Goal: Task Accomplishment & Management: Manage account settings

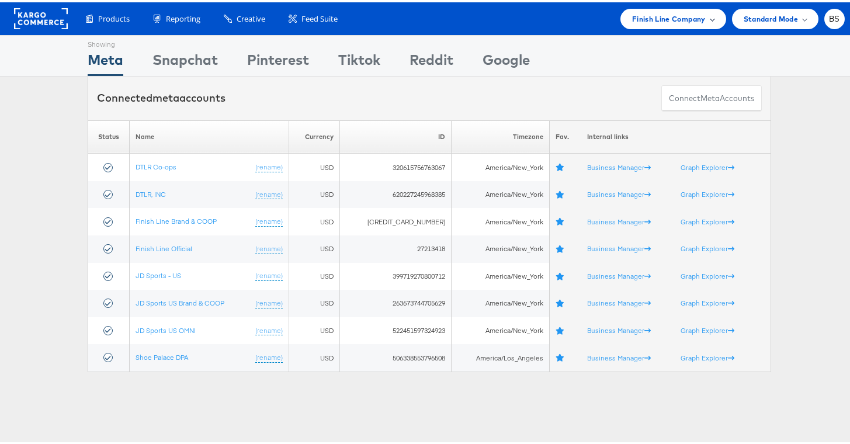
click at [669, 19] on span "Finish Line Company" at bounding box center [669, 17] width 74 height 12
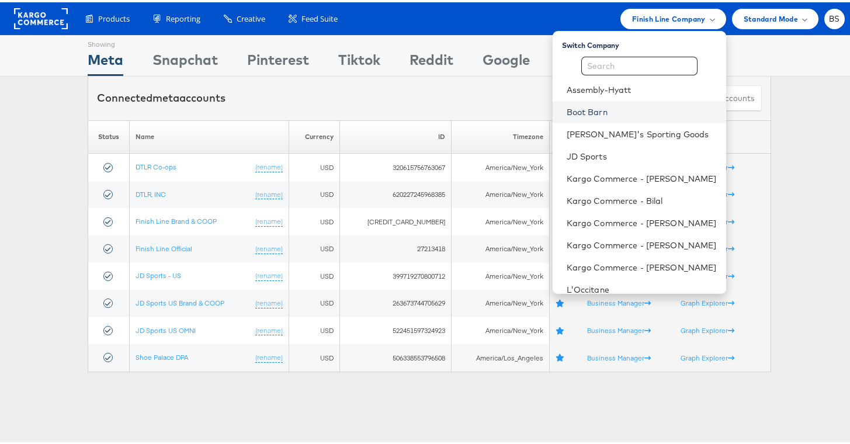
click at [582, 109] on link "Boot Barn" at bounding box center [642, 110] width 150 height 12
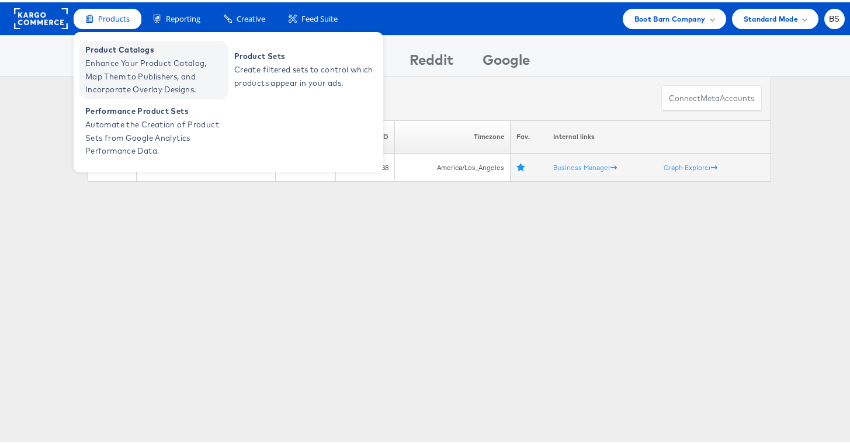
click at [116, 72] on span "Enhance Your Product Catalog, Map Them to Publishers, and Incorporate Overlay D…" at bounding box center [155, 74] width 140 height 40
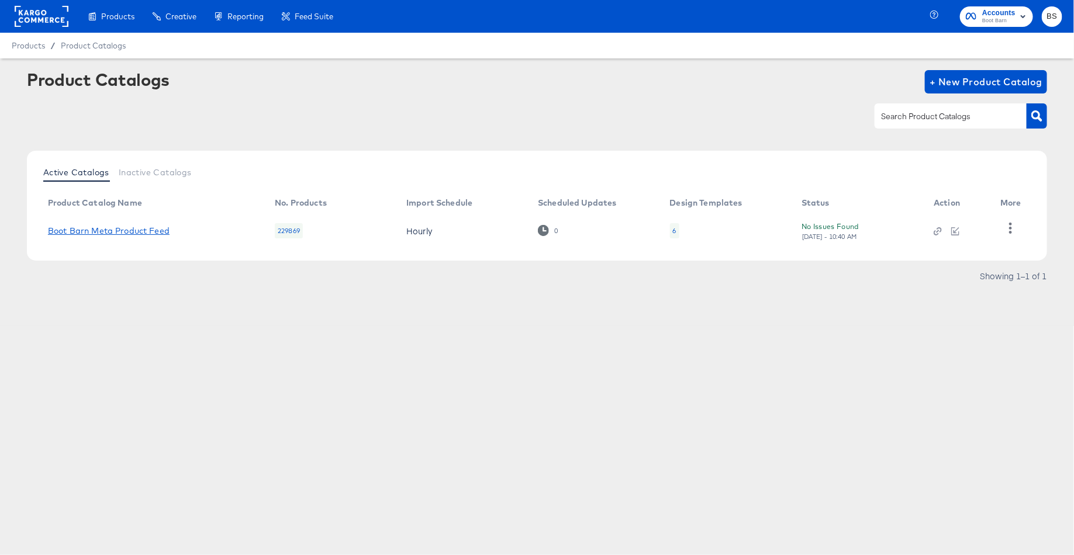
click at [143, 230] on link "Boot Barn Meta Product Feed" at bounding box center [109, 230] width 122 height 9
click at [1021, 238] on td at bounding box center [1013, 231] width 44 height 36
click at [1012, 230] on icon "button" at bounding box center [1010, 228] width 11 height 11
click at [965, 233] on div "HUD Checks (Internal)" at bounding box center [962, 227] width 117 height 19
click at [608, 354] on div "Products Products Product Catalogs Enhance Your Product Catalog, Map Them to Pu…" at bounding box center [537, 277] width 1074 height 555
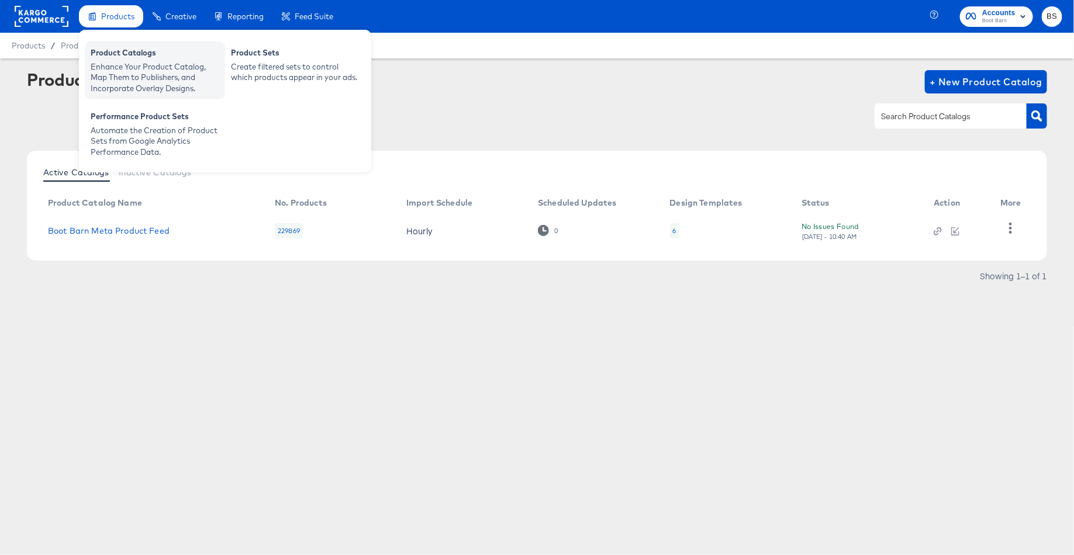
click at [117, 50] on div "Product Catalogs" at bounding box center [155, 54] width 129 height 14
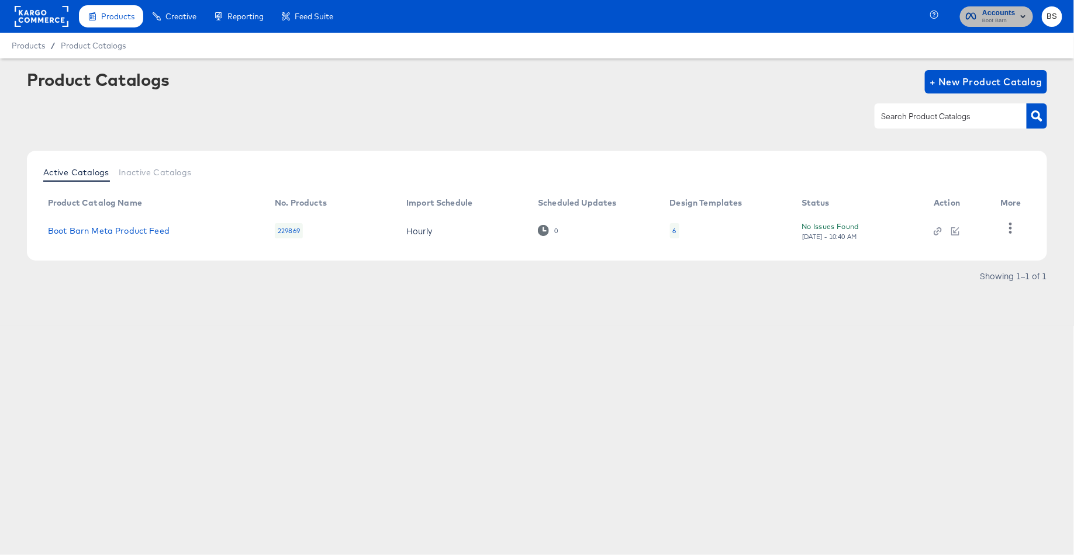
click at [1014, 17] on span "Boot Barn" at bounding box center [998, 20] width 33 height 9
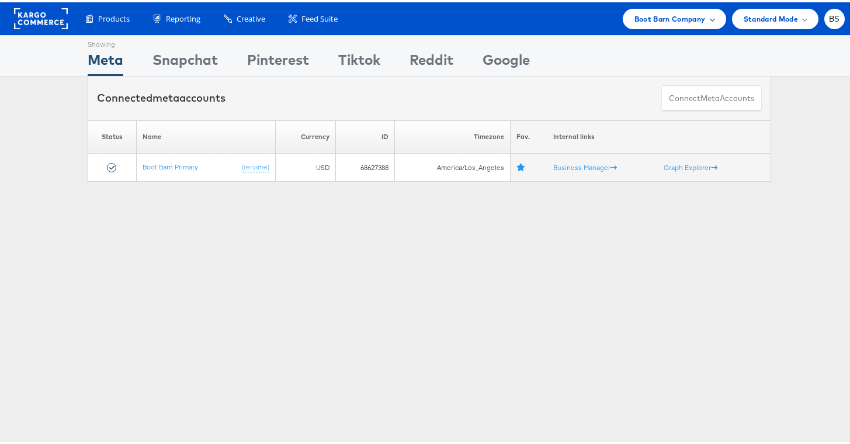
click at [662, 14] on span "Boot Barn Company" at bounding box center [670, 17] width 71 height 12
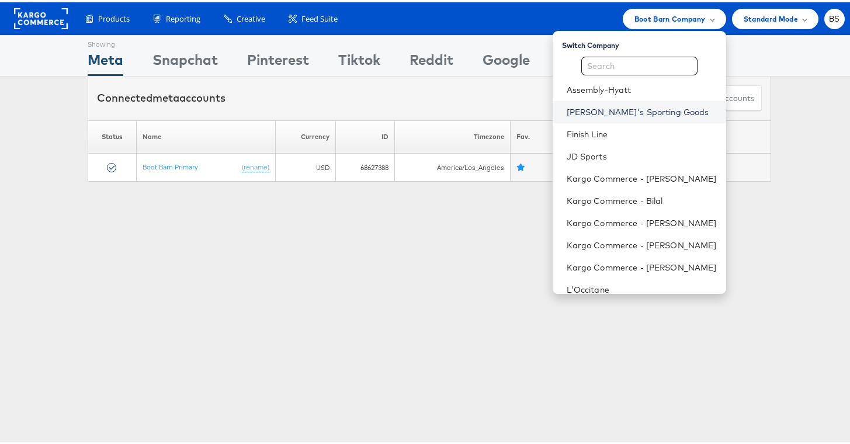
click at [611, 109] on link "Dick's Sporting Goods" at bounding box center [642, 110] width 150 height 12
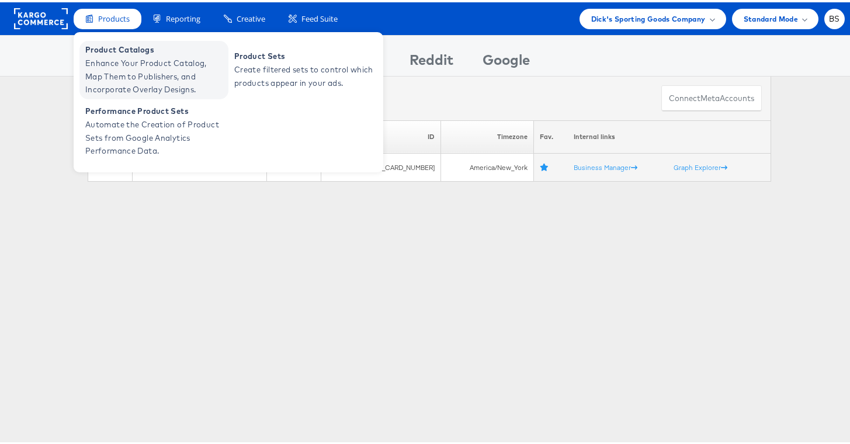
click at [113, 53] on span "Product Catalogs" at bounding box center [155, 47] width 140 height 13
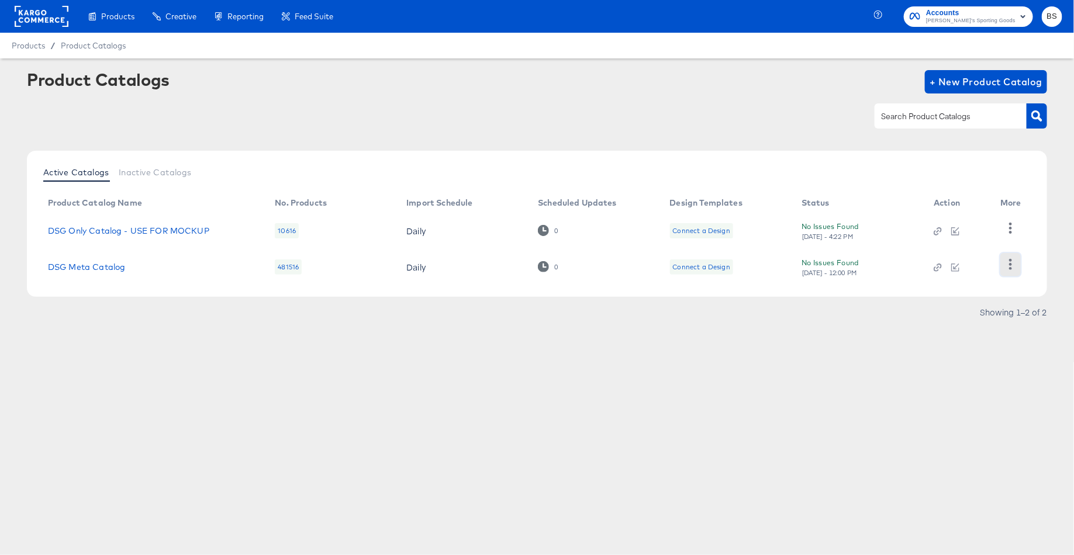
click at [1018, 266] on button "button" at bounding box center [1010, 264] width 20 height 23
click at [968, 231] on div "HUD Checks (Internal)" at bounding box center [962, 227] width 117 height 19
